Goal: Check status: Check status

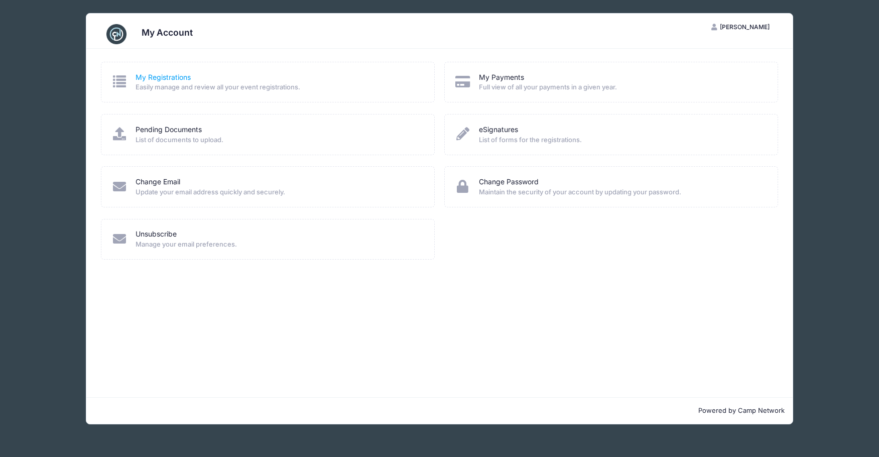
click at [178, 76] on link "My Registrations" at bounding box center [162, 77] width 55 height 11
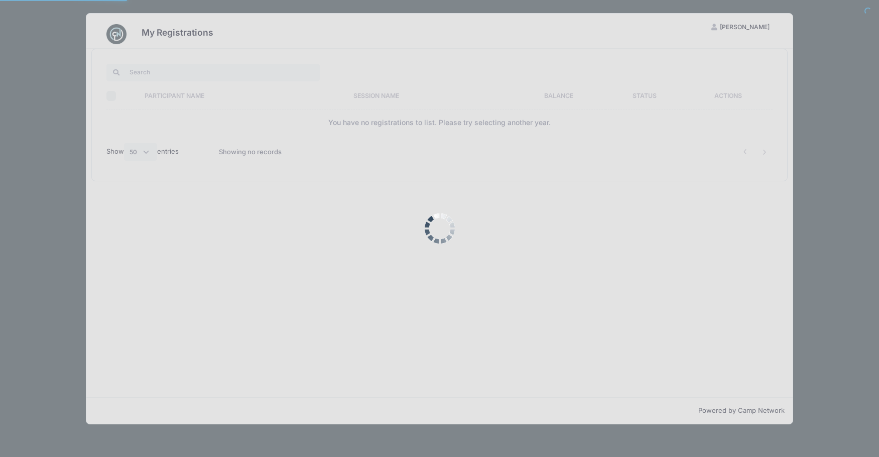
select select "50"
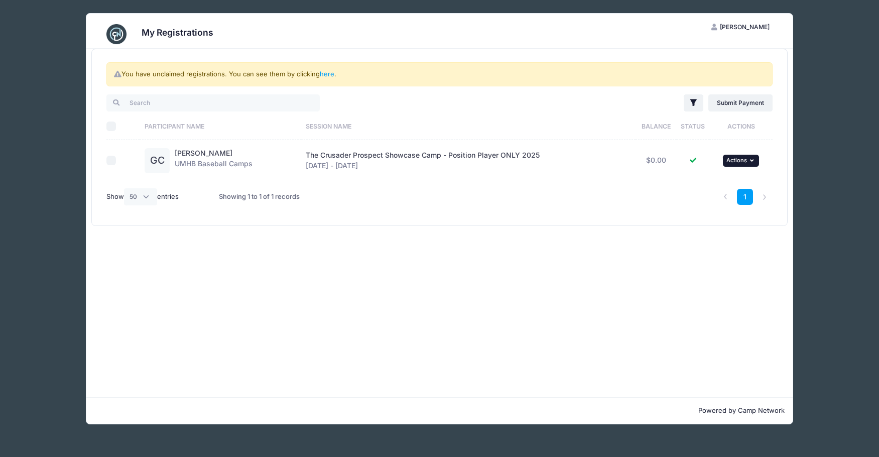
click at [752, 159] on icon "button" at bounding box center [753, 161] width 6 height 6
click at [331, 73] on link "here" at bounding box center [327, 74] width 15 height 8
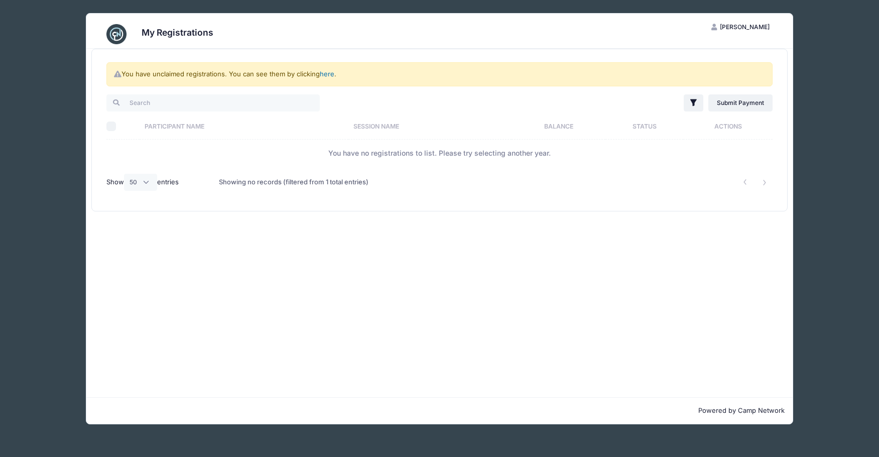
click at [328, 73] on link "here" at bounding box center [327, 74] width 15 height 8
